Goal: Task Accomplishment & Management: Manage account settings

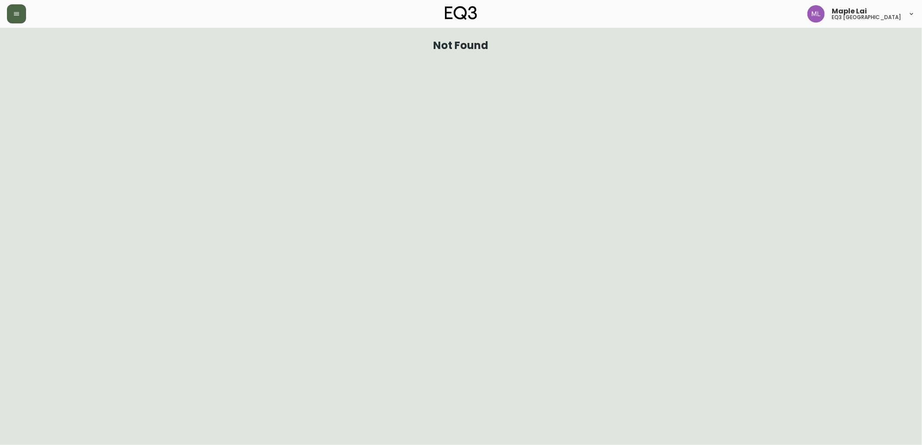
click at [16, 17] on button "button" at bounding box center [16, 13] width 19 height 19
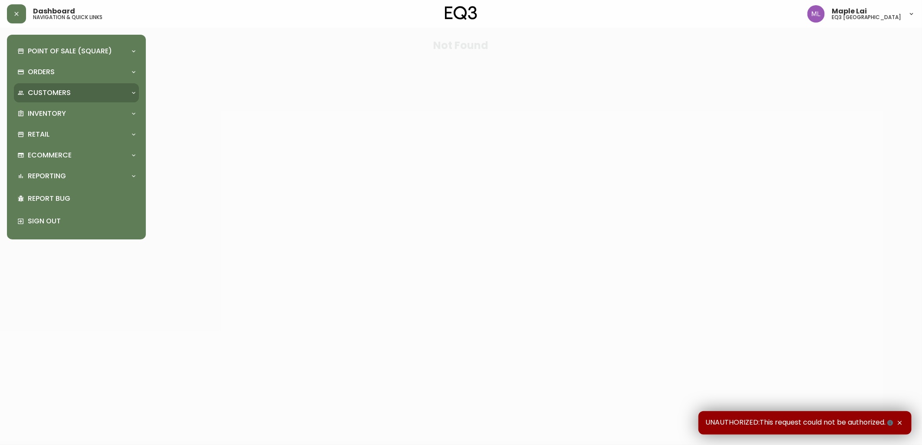
click at [85, 90] on div "Customers" at bounding box center [71, 93] width 109 height 10
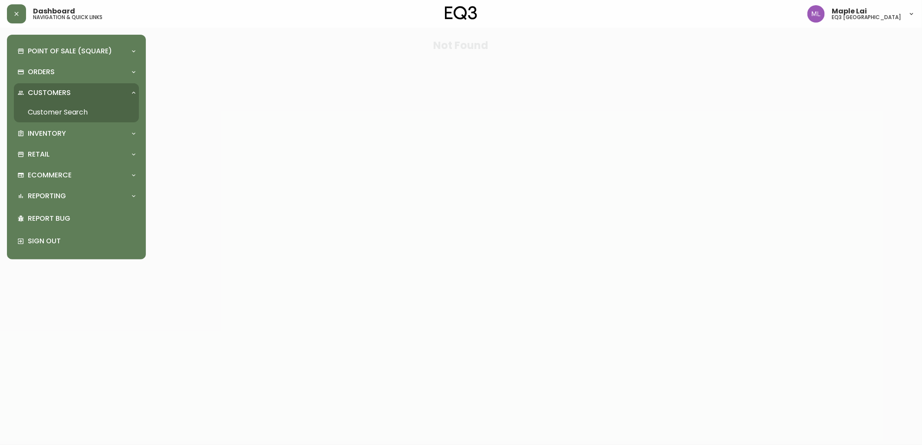
click at [80, 113] on link "Customer Search" at bounding box center [76, 112] width 125 height 20
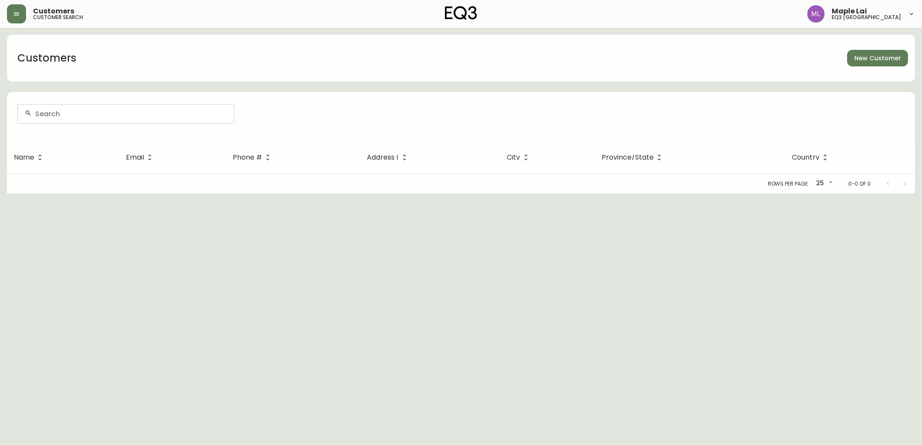
click at [160, 120] on div at bounding box center [126, 114] width 216 height 19
paste input "1021925551"
type input "1021925551"
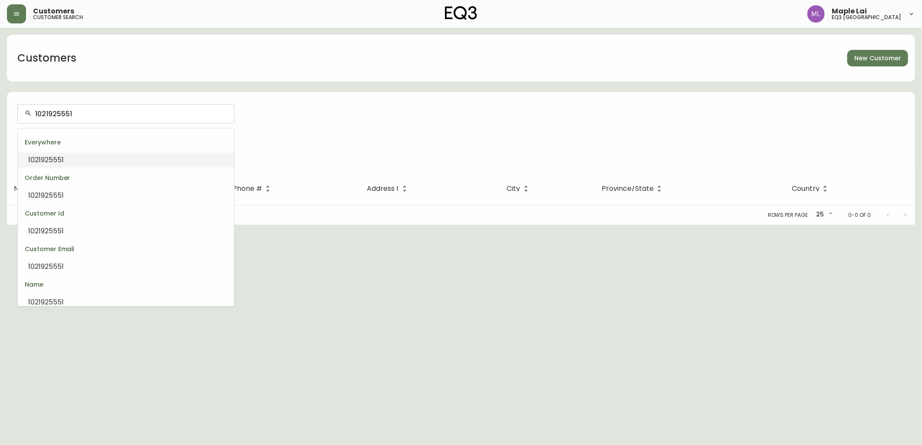
drag, startPoint x: 155, startPoint y: 115, endPoint x: 0, endPoint y: 125, distance: 155.3
click at [0, 125] on html "Customers customer search [GEOGRAPHIC_DATA] Customers New Customer 1021925551 E…" at bounding box center [461, 112] width 922 height 225
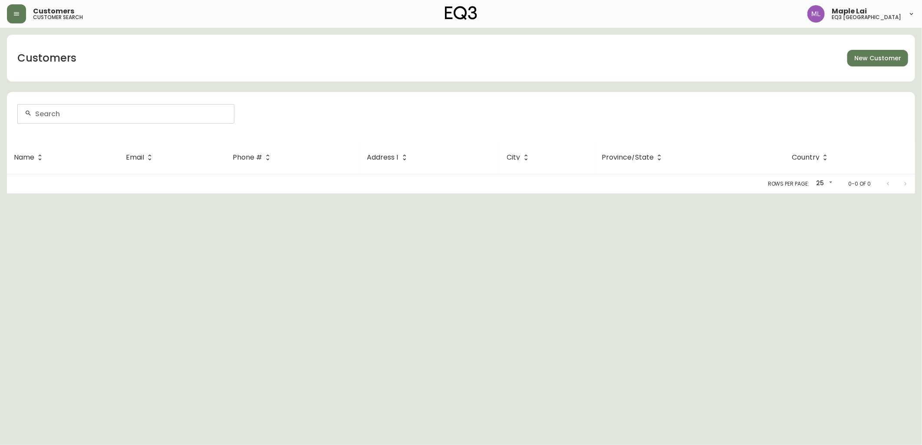
click at [19, 194] on html "Customers customer search [GEOGRAPHIC_DATA] vancouver Customers New Customer Na…" at bounding box center [461, 97] width 922 height 194
click at [129, 114] on input "text" at bounding box center [131, 114] width 192 height 8
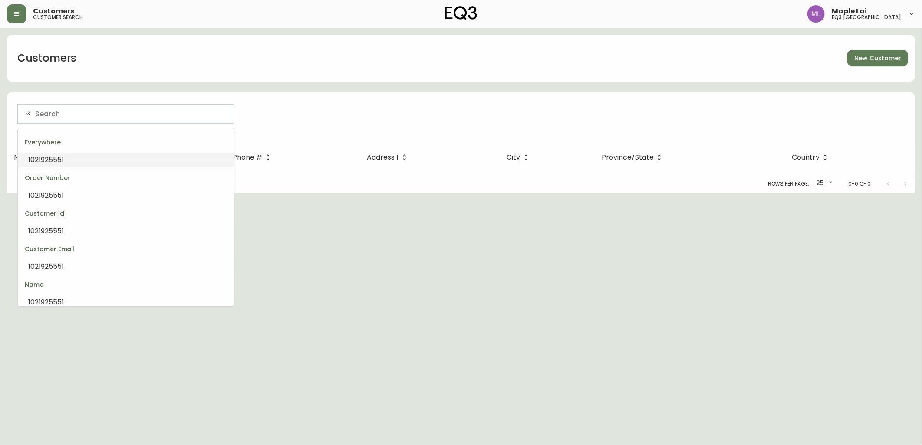
paste input "[EMAIL_ADDRESS][DOMAIN_NAME]"
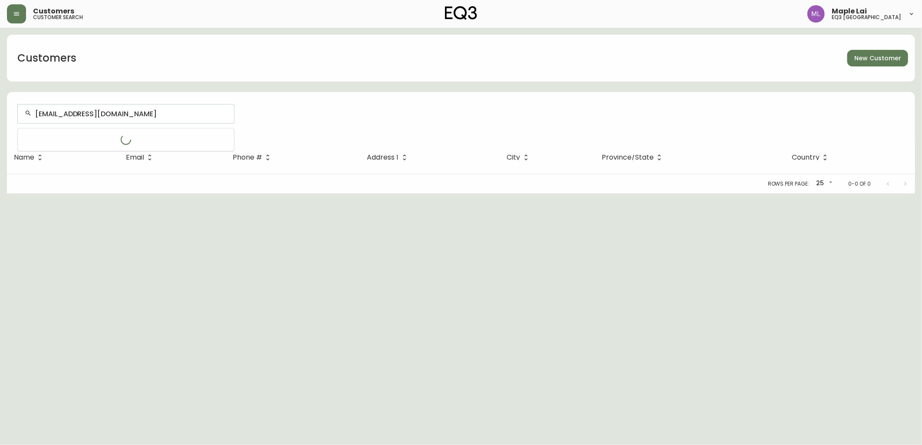
type input "[EMAIL_ADDRESS][DOMAIN_NAME]"
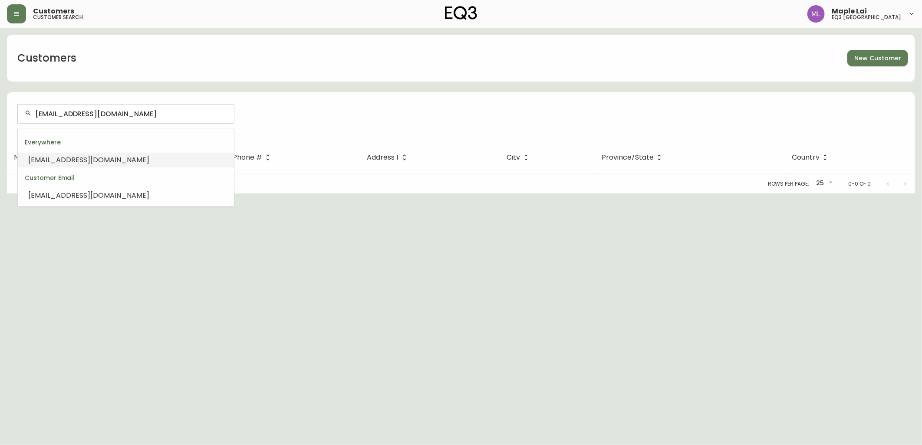
click at [136, 157] on li "[EMAIL_ADDRESS][DOMAIN_NAME]" at bounding box center [126, 160] width 216 height 15
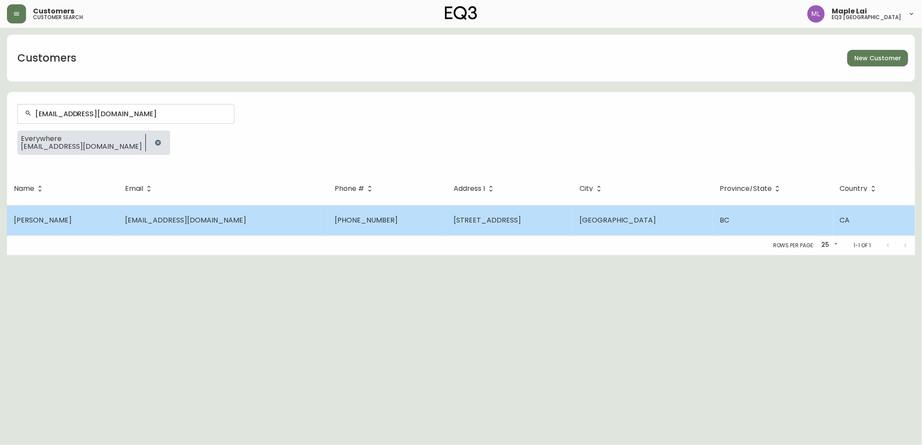
click at [498, 228] on td "[STREET_ADDRESS]" at bounding box center [510, 220] width 126 height 30
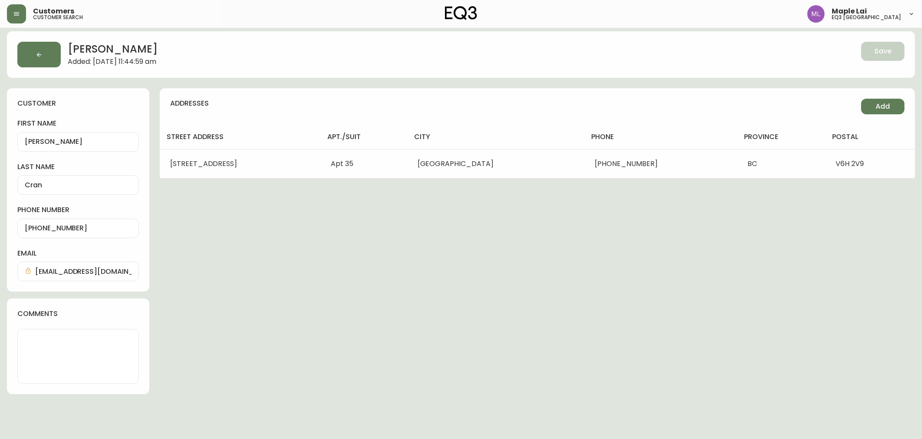
click at [548, 404] on div "[PERSON_NAME] Added: [DATE] 11:44:59 am Save customer first name [PERSON_NAME] …" at bounding box center [461, 212] width 929 height 383
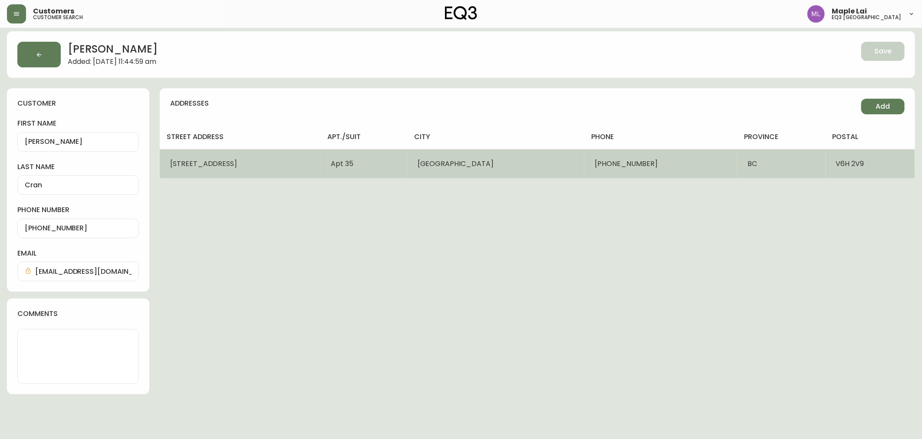
click at [277, 170] on td "[STREET_ADDRESS]" at bounding box center [240, 163] width 161 height 29
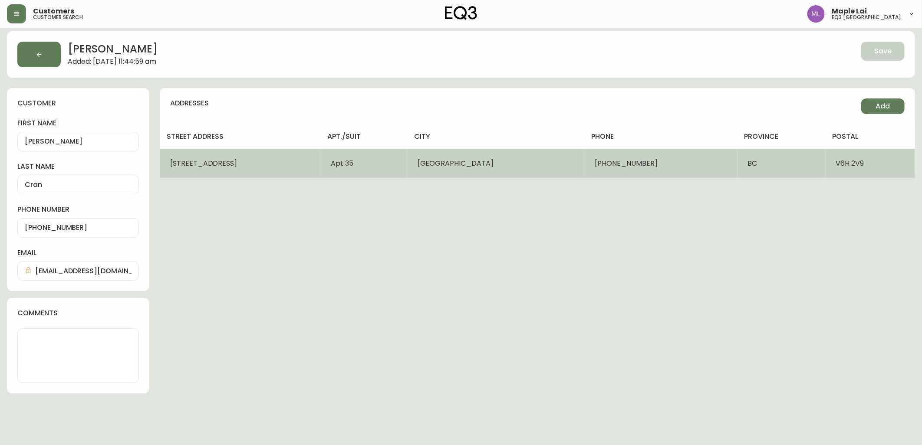
select select "BC"
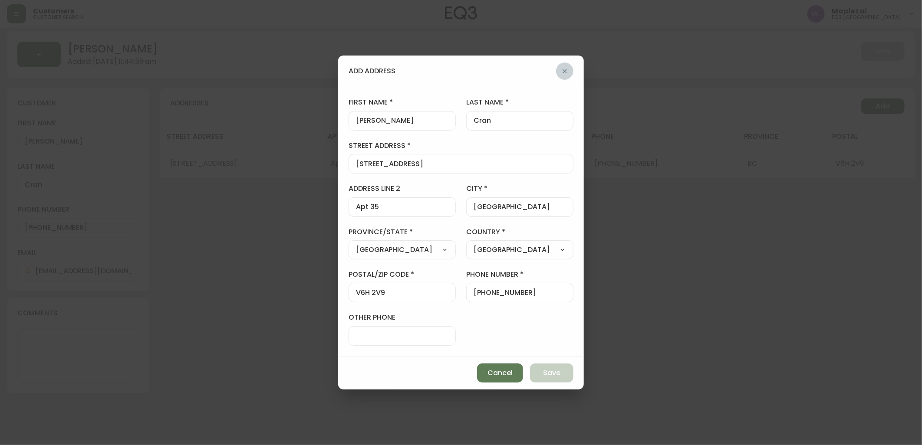
click at [567, 71] on icon "button" at bounding box center [564, 71] width 7 height 7
